Goal: Task Accomplishment & Management: Complete application form

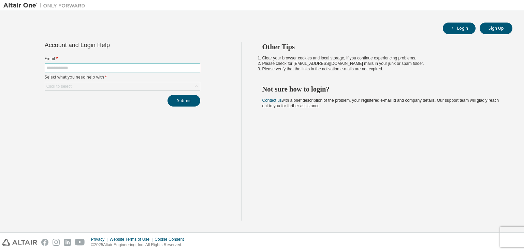
click at [104, 66] on input "text" at bounding box center [122, 67] width 152 height 5
click at [195, 87] on icon at bounding box center [196, 86] width 7 height 7
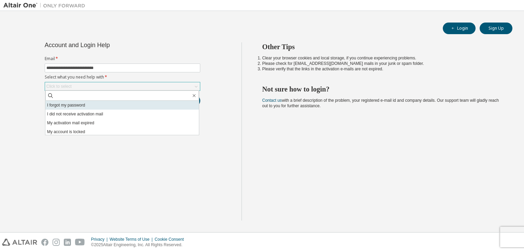
click at [80, 108] on li "I forgot my password" at bounding box center [121, 105] width 153 height 9
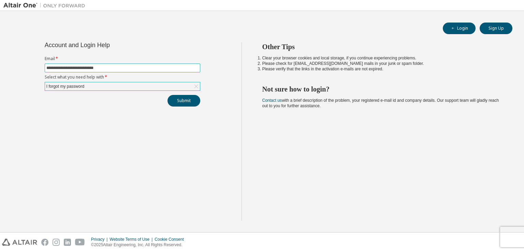
click at [76, 69] on input "**********" at bounding box center [122, 67] width 152 height 5
type input "**********"
click at [189, 99] on button "Submit" at bounding box center [183, 101] width 33 height 12
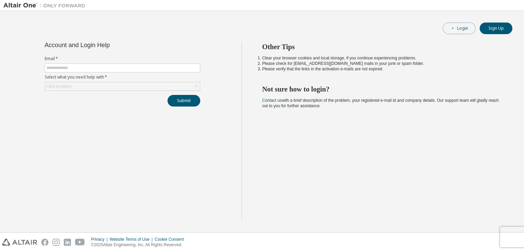
click at [471, 26] on button "Login" at bounding box center [458, 28] width 33 height 12
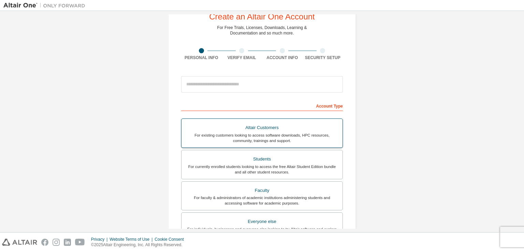
scroll to position [146, 0]
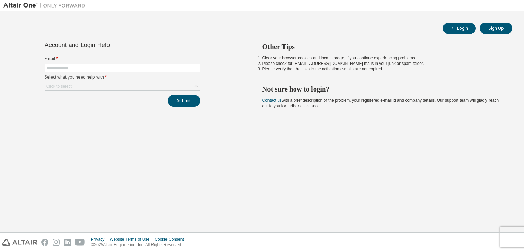
click at [119, 65] on input "text" at bounding box center [122, 67] width 152 height 5
type input "**********"
click at [74, 85] on div "Click to select" at bounding box center [122, 86] width 155 height 8
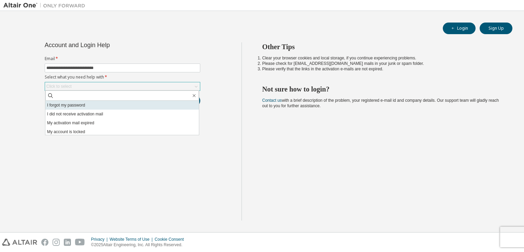
click at [89, 103] on li "I forgot my password" at bounding box center [121, 105] width 153 height 9
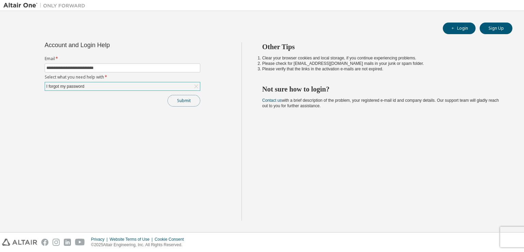
click at [174, 104] on button "Submit" at bounding box center [183, 101] width 33 height 12
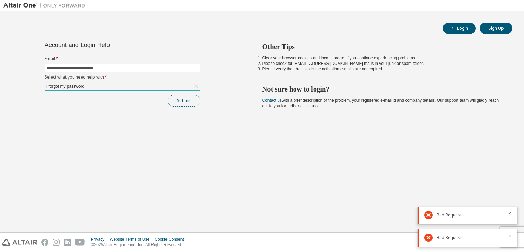
click at [174, 104] on button "Submit" at bounding box center [183, 101] width 33 height 12
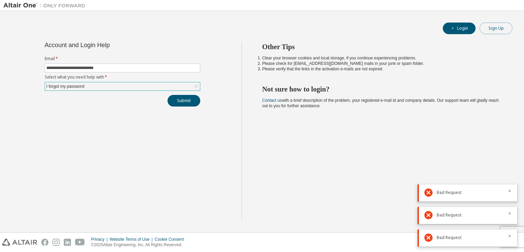
click at [499, 27] on button "Sign Up" at bounding box center [495, 28] width 33 height 12
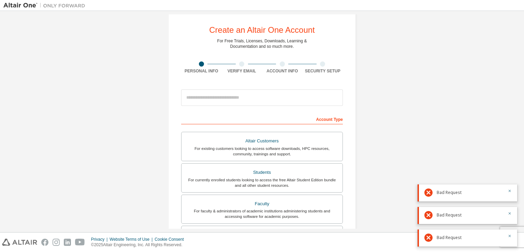
scroll to position [10, 0]
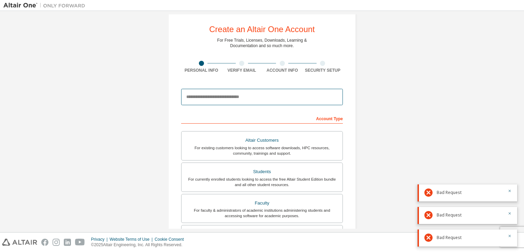
click at [205, 100] on input "email" at bounding box center [262, 97] width 162 height 16
type input "**********"
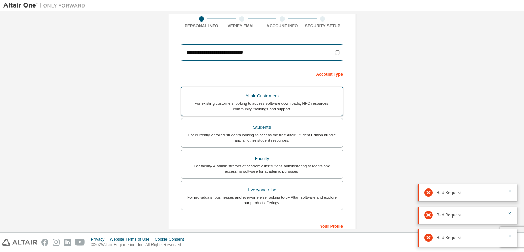
scroll to position [56, 0]
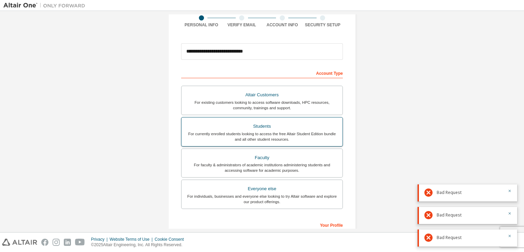
click at [268, 131] on div "For currently enrolled students looking to access the free Altair Student Editi…" at bounding box center [261, 136] width 153 height 11
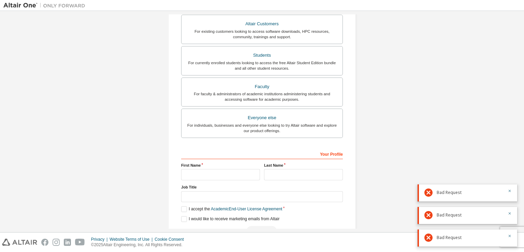
scroll to position [146, 0]
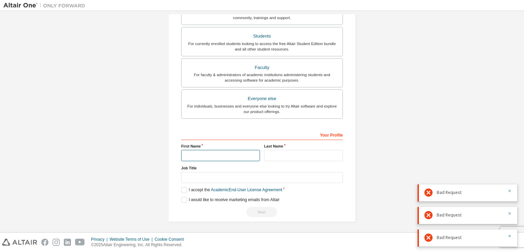
click at [205, 152] on input "text" at bounding box center [220, 155] width 79 height 11
type input "********"
click at [281, 156] on input "text" at bounding box center [303, 155] width 79 height 11
type input "**********"
click at [185, 187] on label "I accept the Academic End-User License Agreement" at bounding box center [231, 190] width 101 height 6
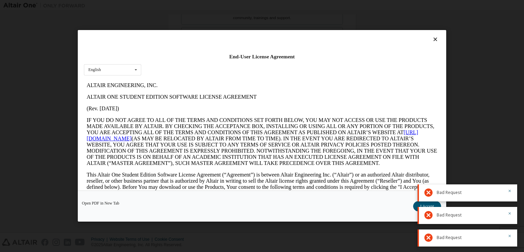
scroll to position [0, 0]
click at [432, 40] on icon at bounding box center [435, 39] width 7 height 6
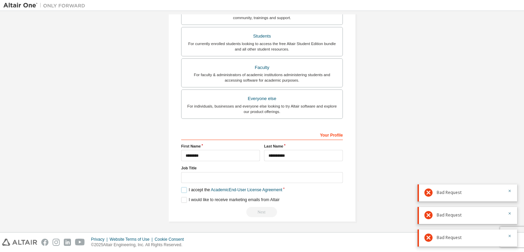
click at [184, 187] on label "I accept the Academic End-User License Agreement" at bounding box center [231, 190] width 101 height 6
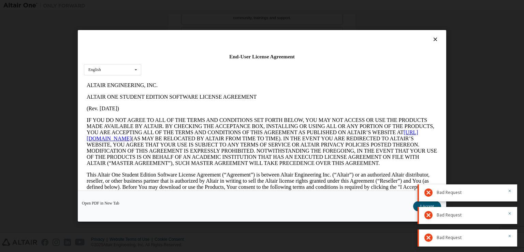
click at [434, 40] on icon at bounding box center [435, 39] width 7 height 6
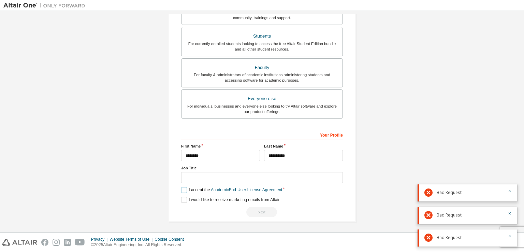
click at [182, 188] on label "I accept the Academic End-User License Agreement" at bounding box center [231, 190] width 101 height 6
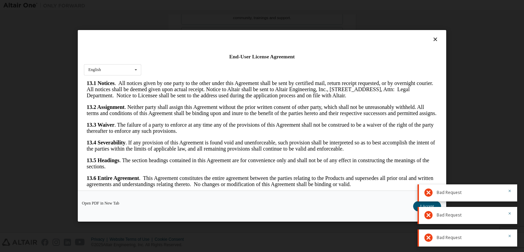
scroll to position [10, 0]
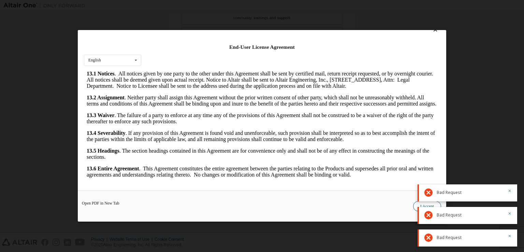
click at [416, 205] on button "I Accept" at bounding box center [427, 206] width 28 height 10
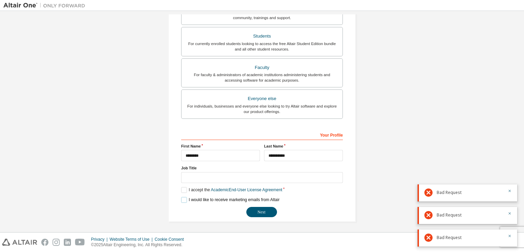
click at [187, 200] on label "I would like to receive marketing emails from Altair" at bounding box center [230, 200] width 98 height 6
click at [184, 199] on label "I would like to receive marketing emails from Altair" at bounding box center [230, 200] width 98 height 6
click at [258, 214] on button "Next" at bounding box center [261, 212] width 31 height 10
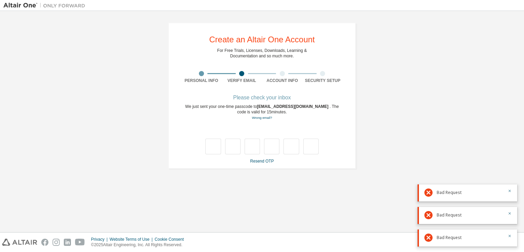
scroll to position [0, 0]
type input "*"
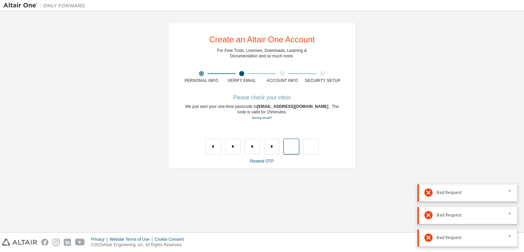
type input "*"
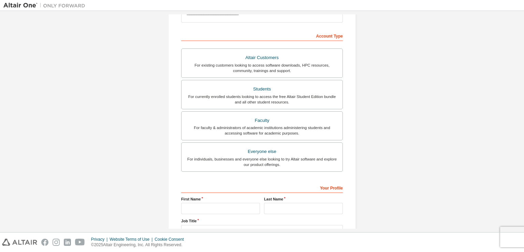
scroll to position [92, 0]
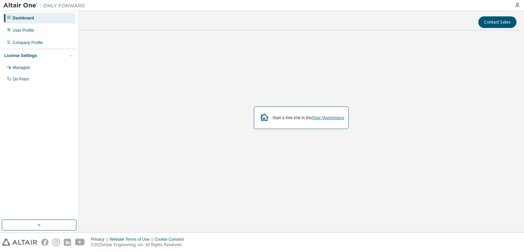
click at [321, 119] on link "Altair Marketplace" at bounding box center [327, 117] width 33 height 5
